Goal: Task Accomplishment & Management: Complete application form

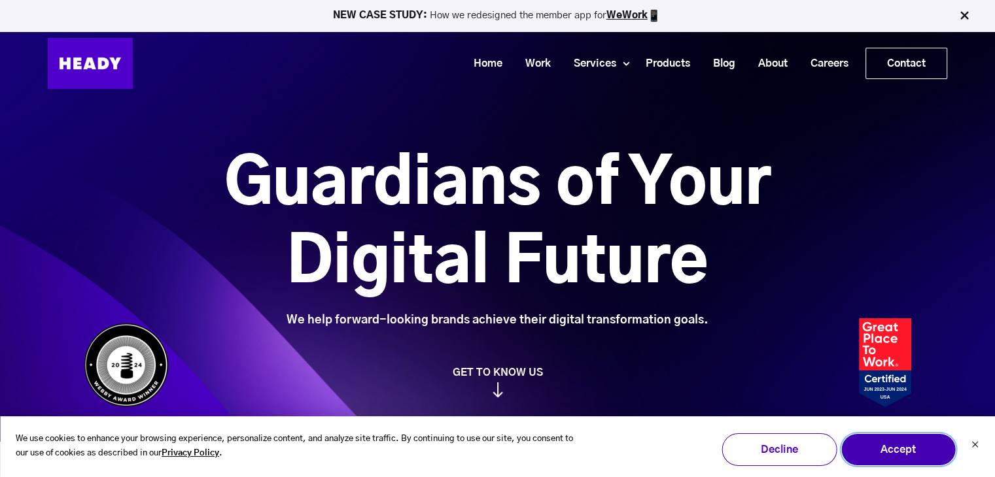
click at [879, 444] on button "Accept" at bounding box center [897, 450] width 115 height 33
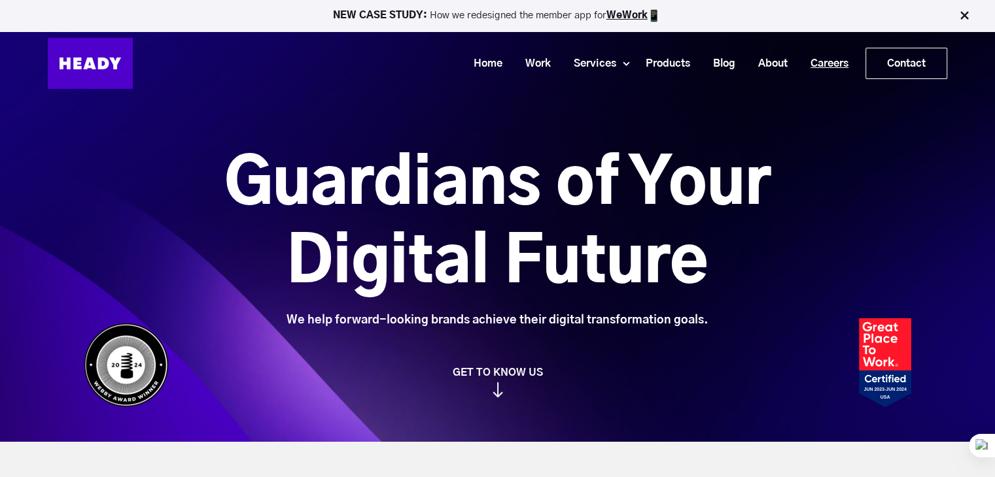
click at [826, 66] on link "Careers" at bounding box center [824, 64] width 61 height 24
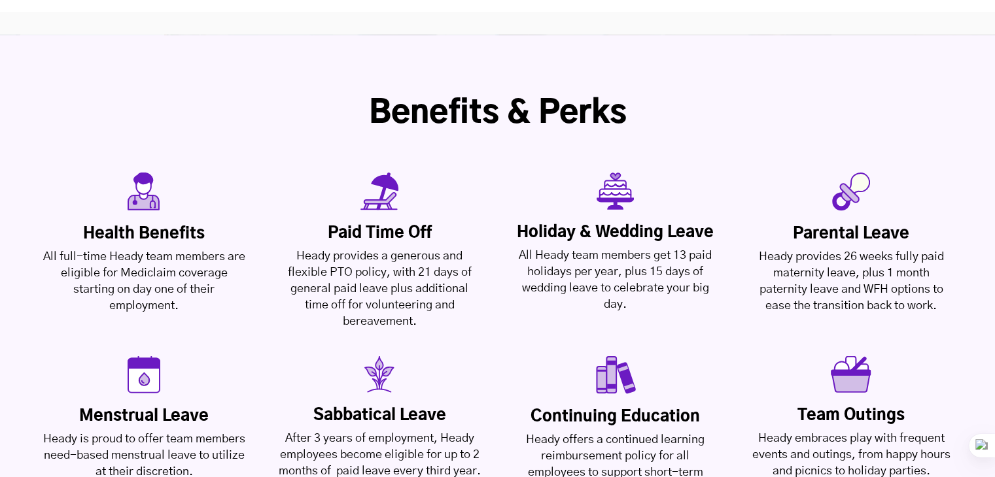
scroll to position [3049, 0]
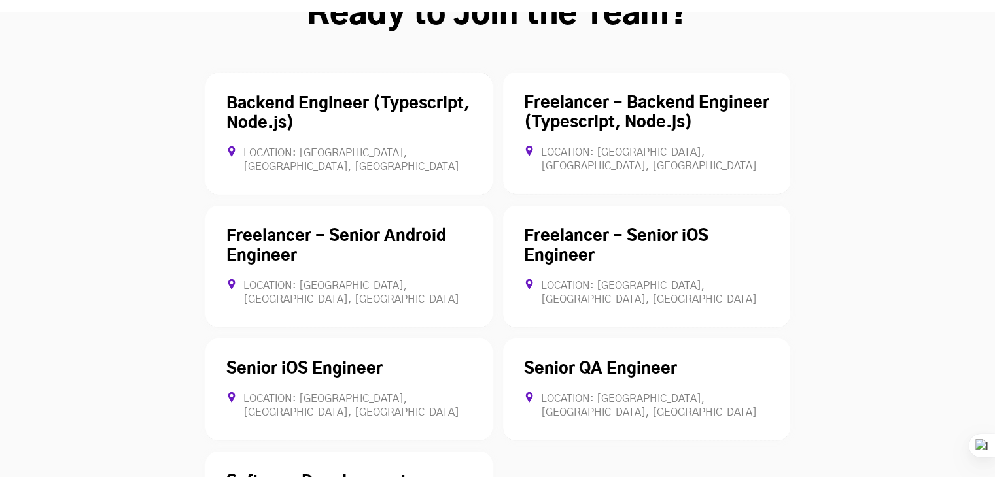
click at [706, 339] on div "Senior QA Engineer Location: [GEOGRAPHIC_DATA], [GEOGRAPHIC_DATA], [GEOGRAPHIC_…" at bounding box center [646, 390] width 287 height 103
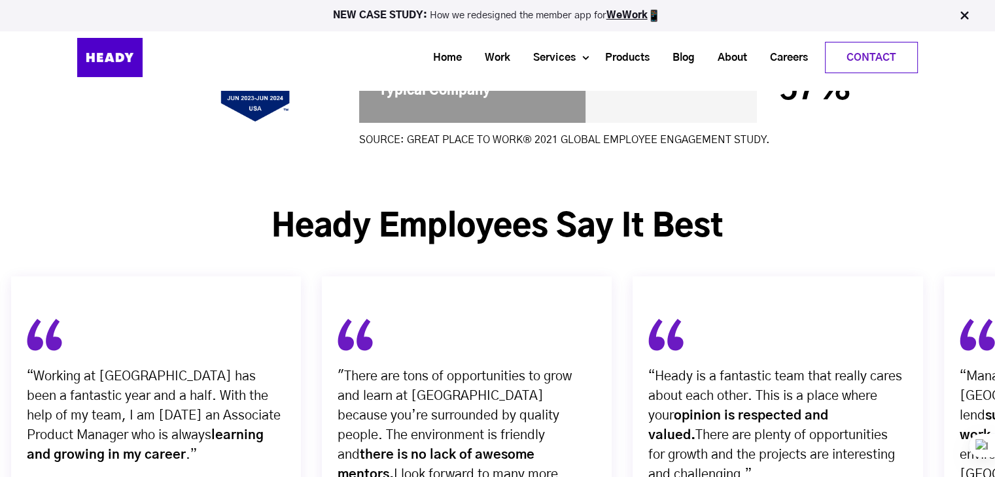
scroll to position [4764, 0]
